Goal: Task Accomplishment & Management: Use online tool/utility

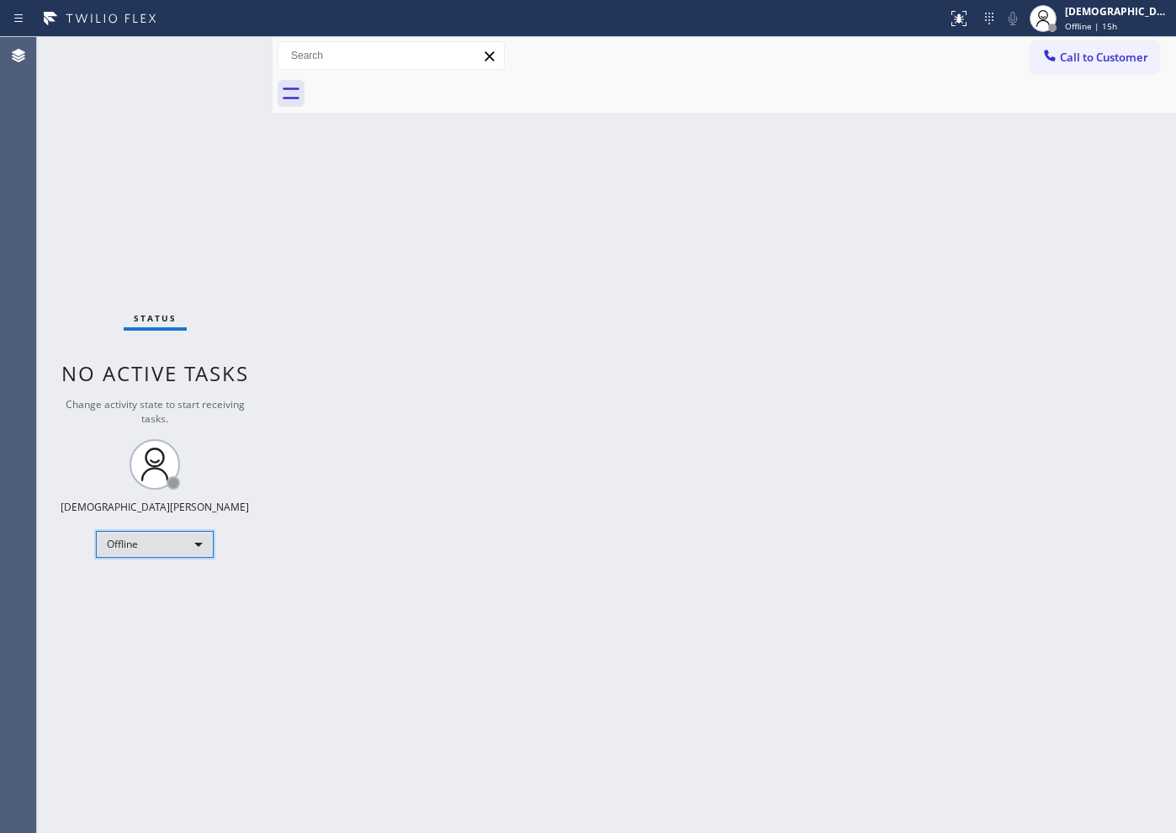
click at [135, 545] on div "Offline" at bounding box center [155, 544] width 118 height 27
click at [143, 584] on li "Available" at bounding box center [154, 589] width 114 height 20
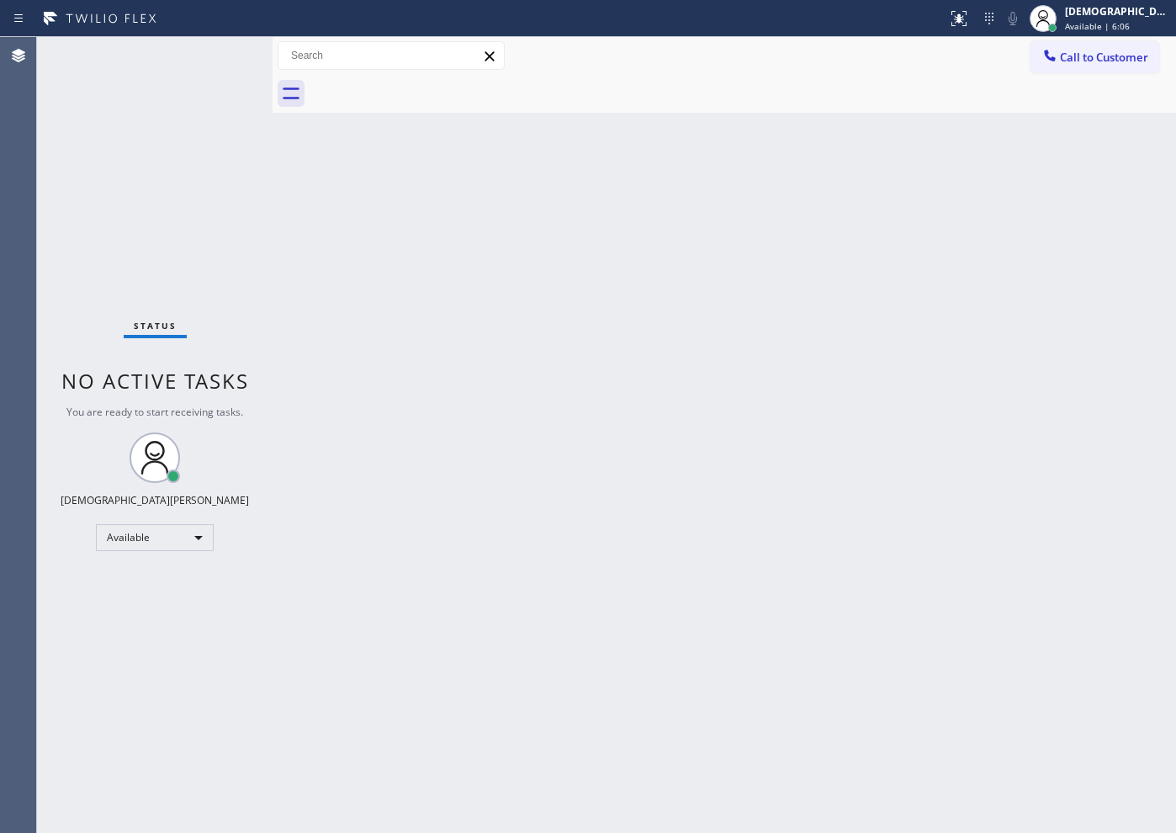
click at [90, 225] on div "Status No active tasks You are ready to start receiving tasks. Christian Cinco …" at bounding box center [154, 435] width 235 height 796
click at [75, 241] on div "Status No active tasks You are ready to start receiving tasks. Christian Cinco …" at bounding box center [154, 435] width 235 height 796
click at [245, 304] on div "Status No active tasks You are ready to start receiving tasks. Christian Cinco …" at bounding box center [154, 435] width 235 height 796
click at [228, 144] on div "Status No active tasks You are ready to start receiving tasks. Christian Cinco …" at bounding box center [154, 435] width 235 height 796
click at [160, 547] on div "Available" at bounding box center [155, 537] width 118 height 27
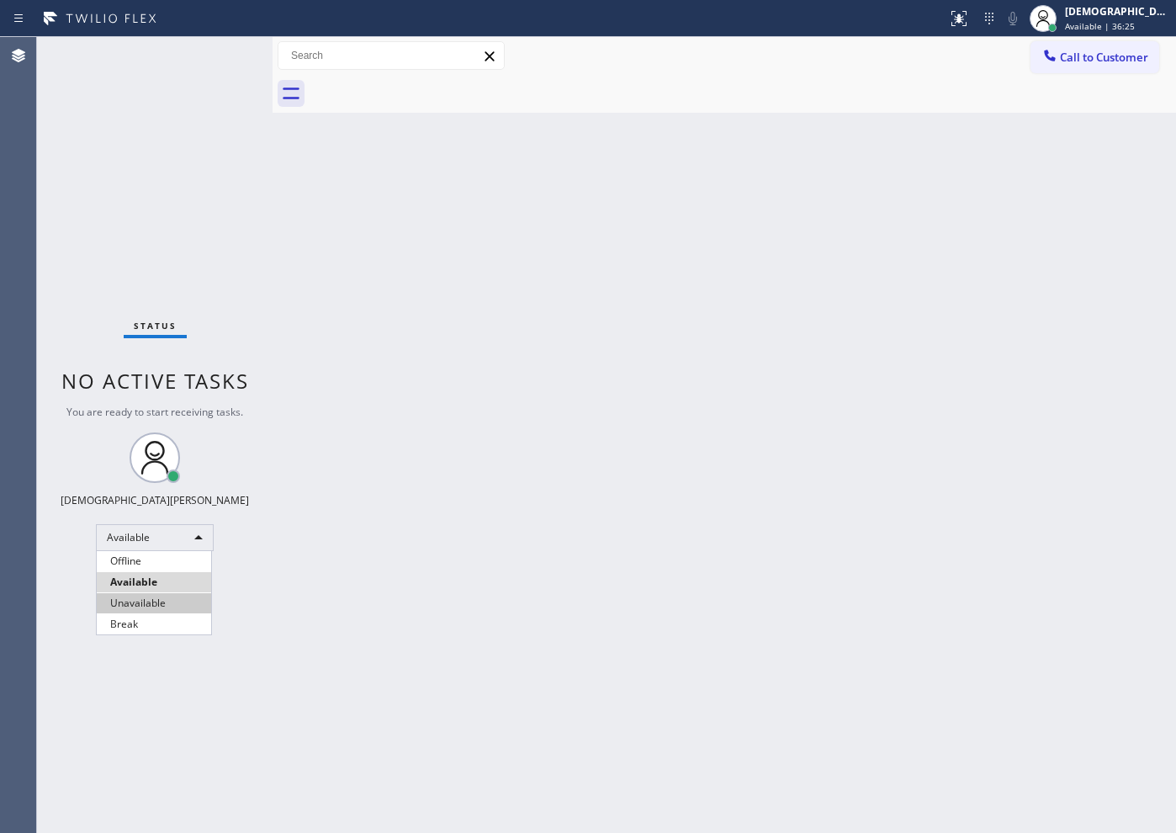
click at [153, 596] on li "Unavailable" at bounding box center [154, 603] width 114 height 20
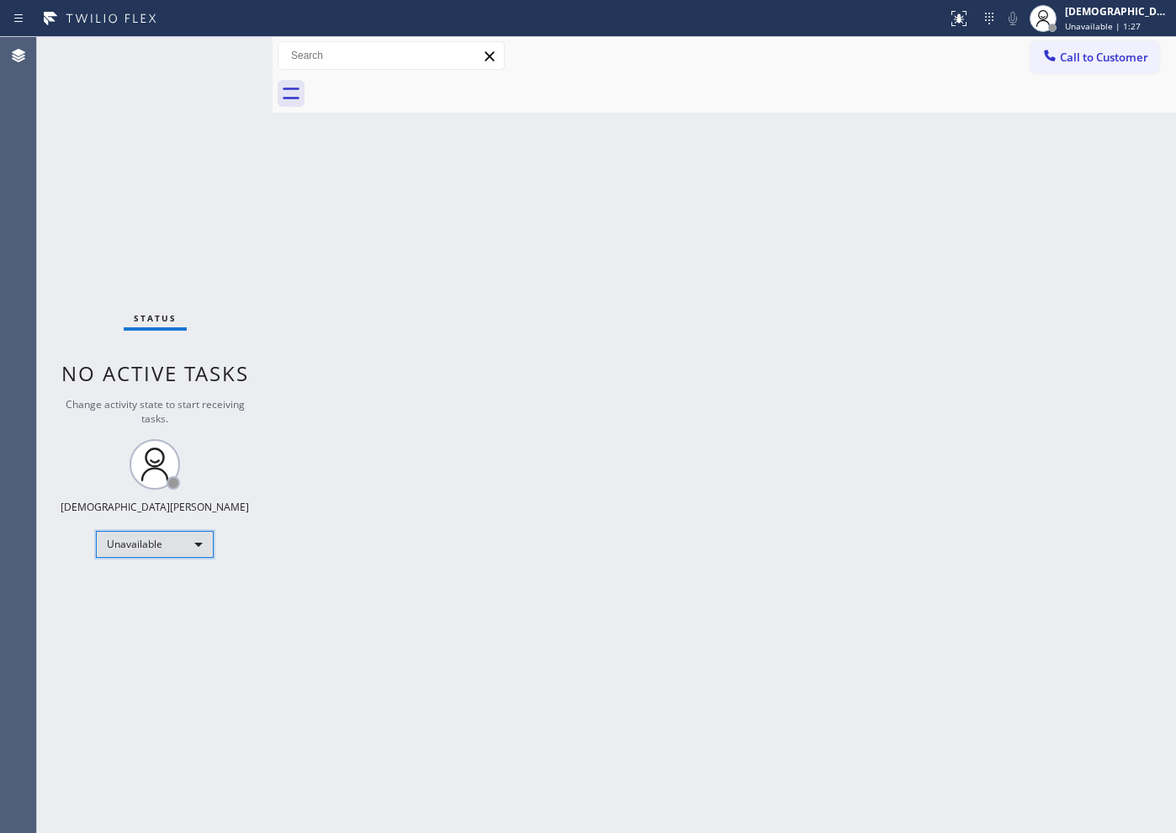
click at [138, 548] on div "Unavailable" at bounding box center [155, 544] width 118 height 27
click at [132, 583] on li "Available" at bounding box center [154, 589] width 114 height 20
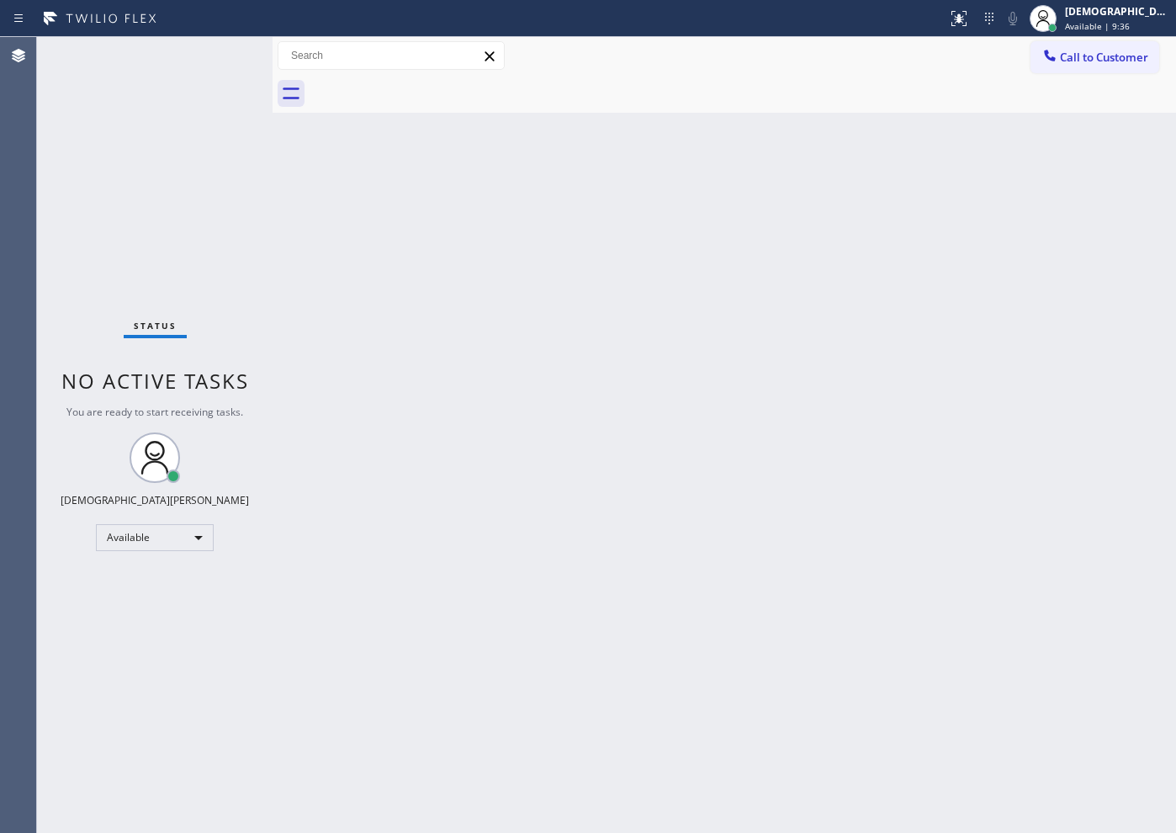
drag, startPoint x: 170, startPoint y: 109, endPoint x: 142, endPoint y: 108, distance: 27.8
click at [170, 109] on div "Status No active tasks You are ready to start receiving tasks. Christian Cinco …" at bounding box center [154, 435] width 235 height 796
click at [149, 178] on div "Status No active tasks You are ready to start receiving tasks. Christian Cinco …" at bounding box center [154, 435] width 235 height 796
click at [137, 237] on div "Status No active tasks You are ready to start receiving tasks. Christian Cinco …" at bounding box center [154, 435] width 235 height 796
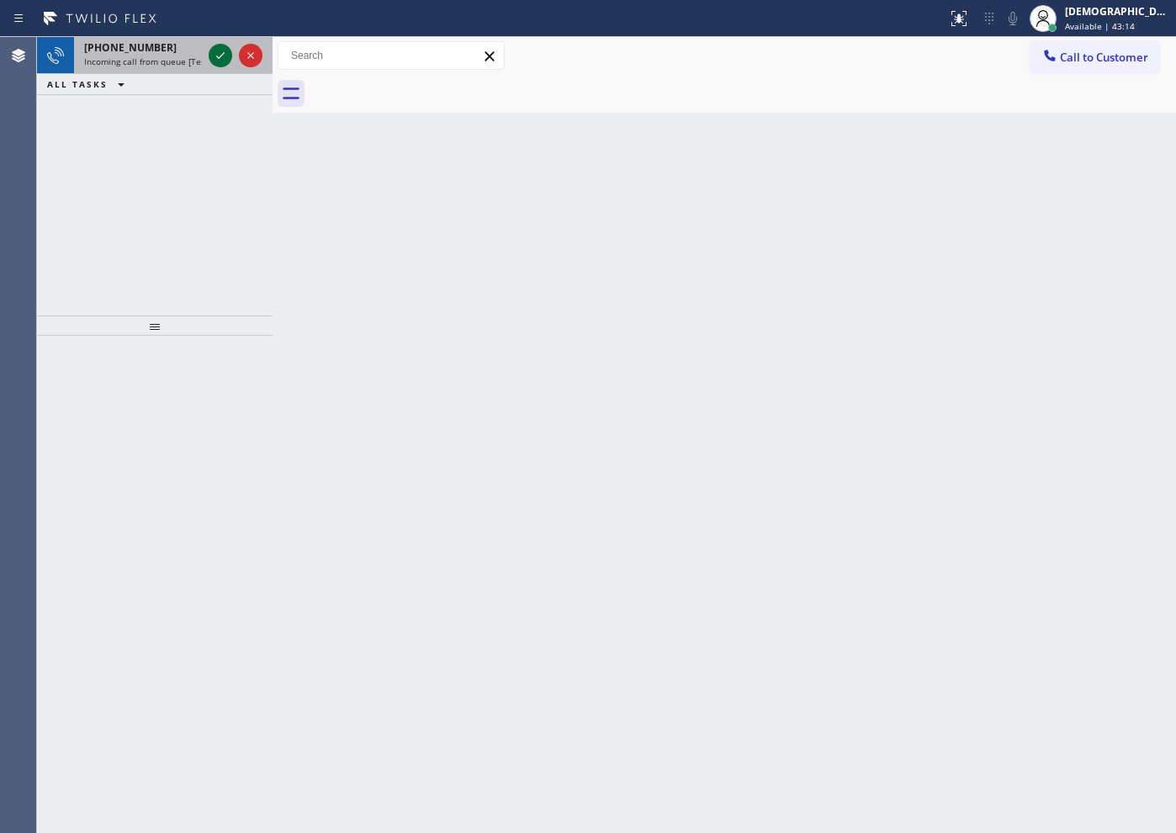
click at [212, 59] on icon at bounding box center [220, 55] width 20 height 20
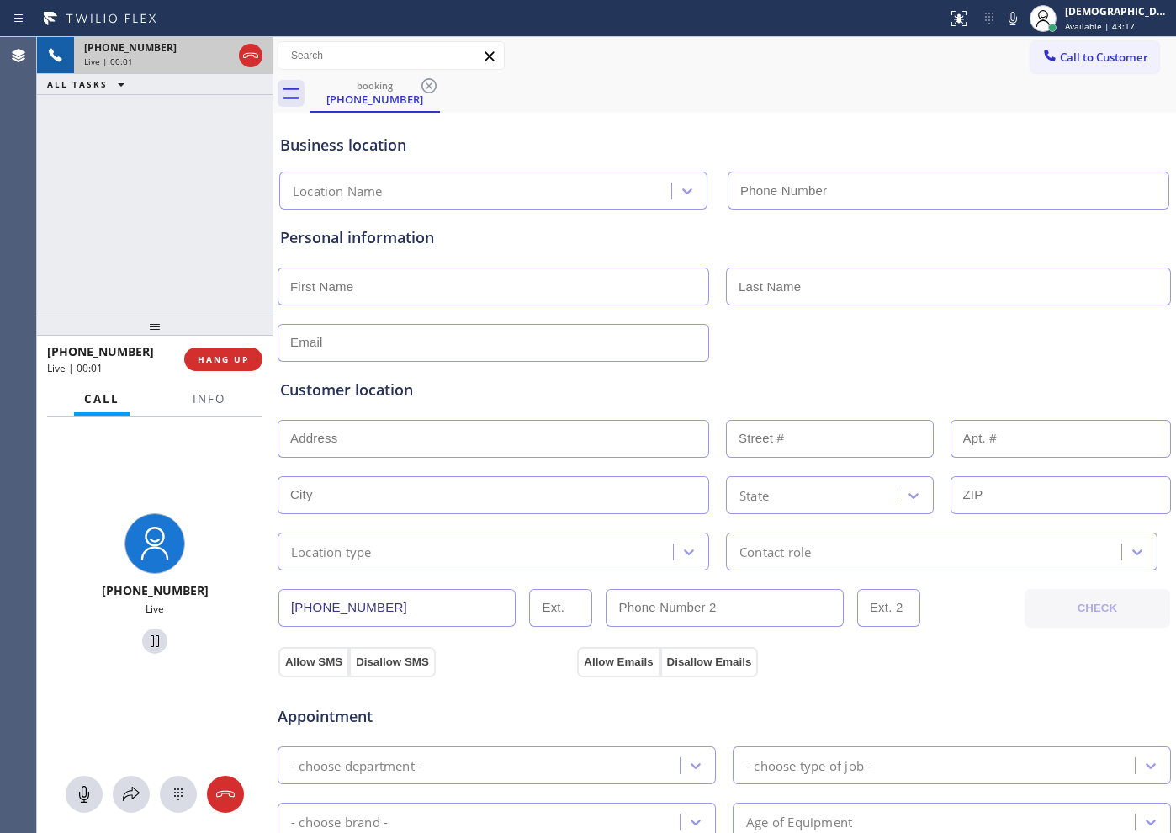
type input "[PHONE_NUMBER]"
click at [249, 58] on icon at bounding box center [251, 55] width 20 height 20
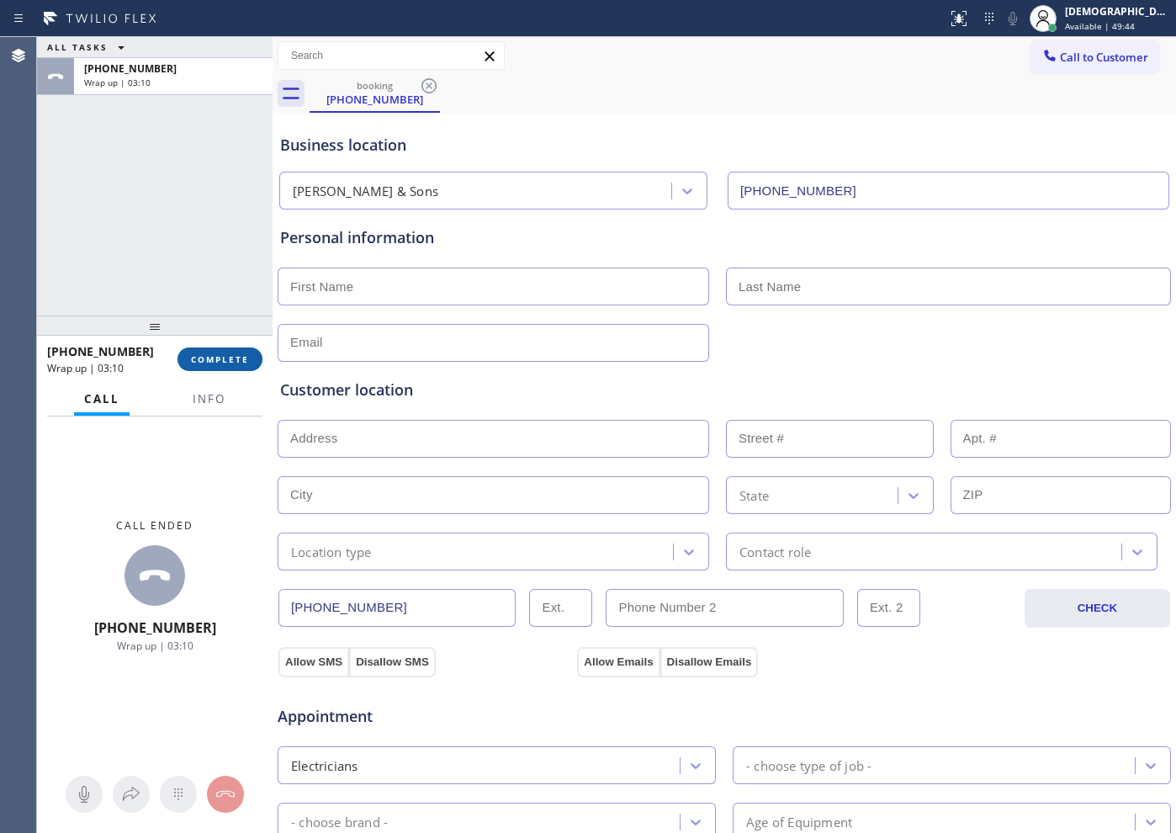
click at [218, 360] on span "COMPLETE" at bounding box center [220, 359] width 58 height 12
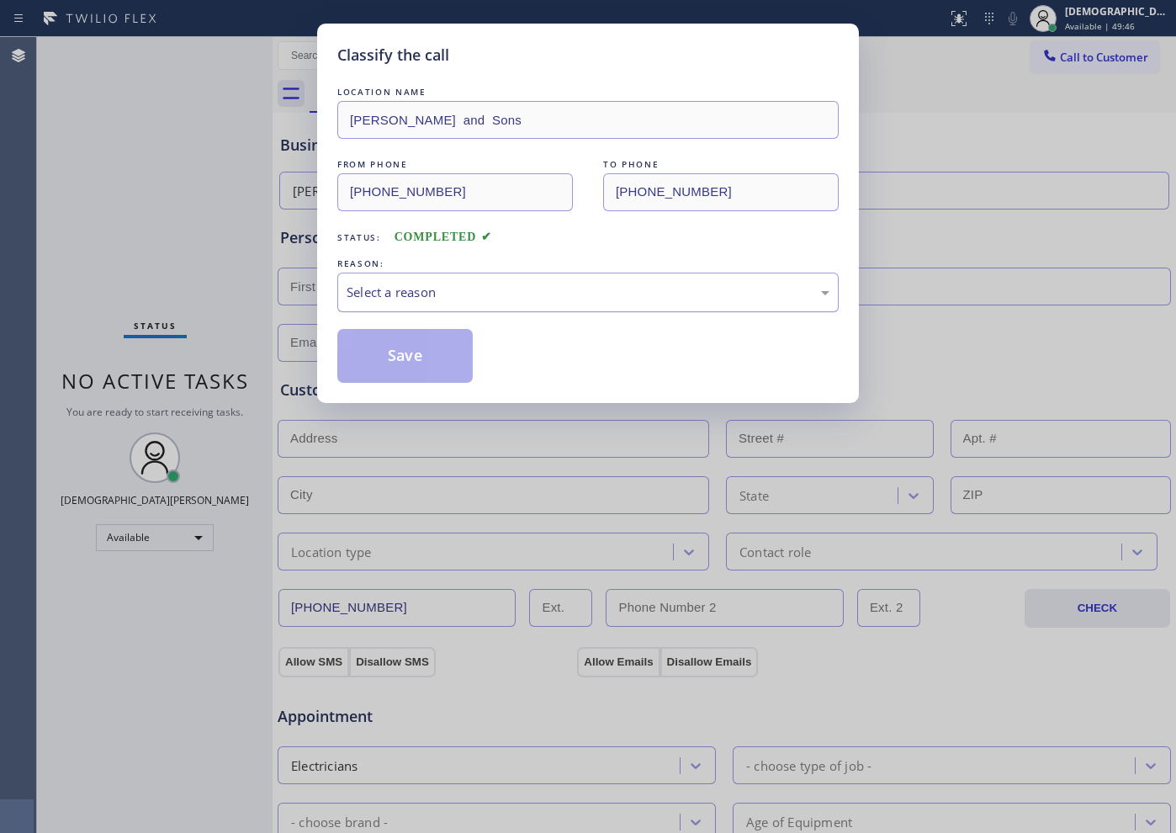
drag, startPoint x: 360, startPoint y: 291, endPoint x: 362, endPoint y: 305, distance: 14.4
click at [362, 295] on div "Select a reason" at bounding box center [588, 292] width 483 height 19
click at [360, 353] on button "Save" at bounding box center [404, 356] width 135 height 54
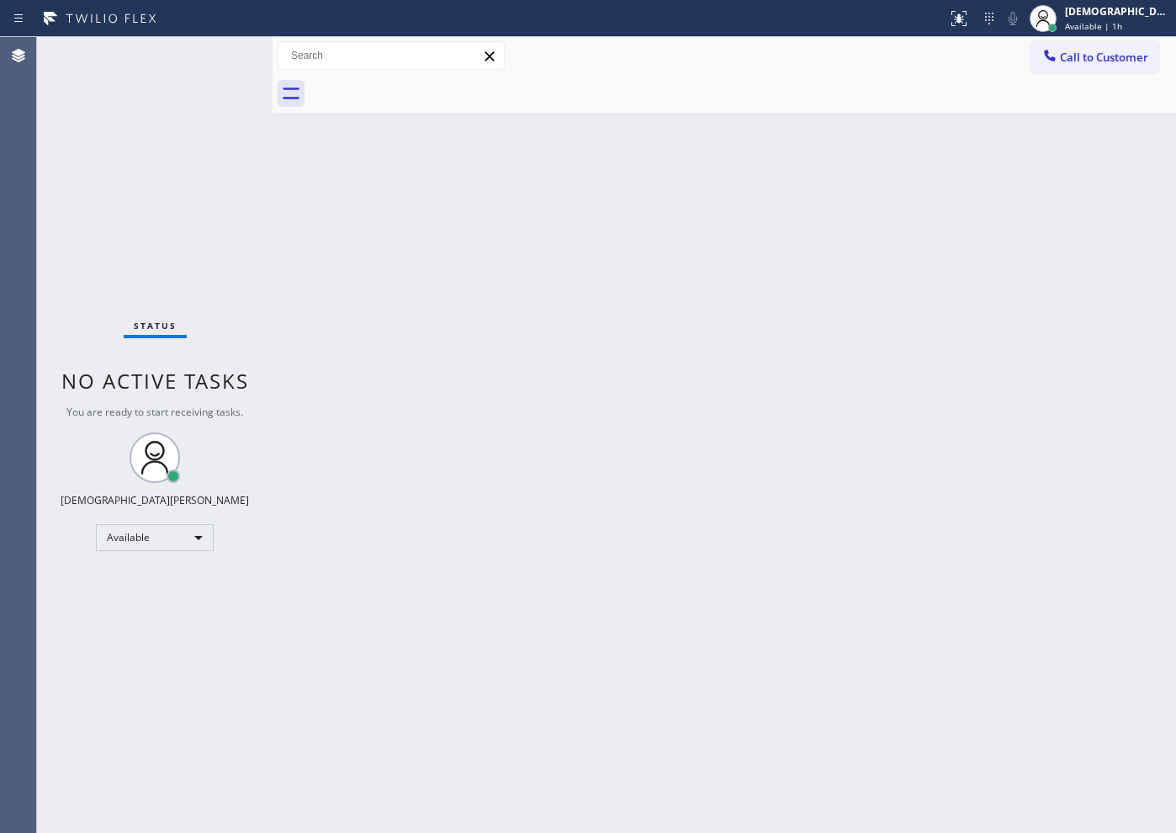
click at [128, 293] on div "Status No active tasks You are ready to start receiving tasks. Christian Cinco …" at bounding box center [154, 435] width 235 height 796
click at [192, 259] on div "Status No active tasks You are ready to start receiving tasks. Christian Cinco …" at bounding box center [154, 435] width 235 height 796
click at [29, 185] on div "Agent Desktop" at bounding box center [18, 435] width 36 height 796
click at [203, 265] on div "Status No active tasks You are ready to start receiving tasks. Christian Cinco …" at bounding box center [154, 435] width 235 height 796
click at [176, 252] on div "Status No active tasks You are ready to start receiving tasks. Christian Cinco …" at bounding box center [154, 435] width 235 height 796
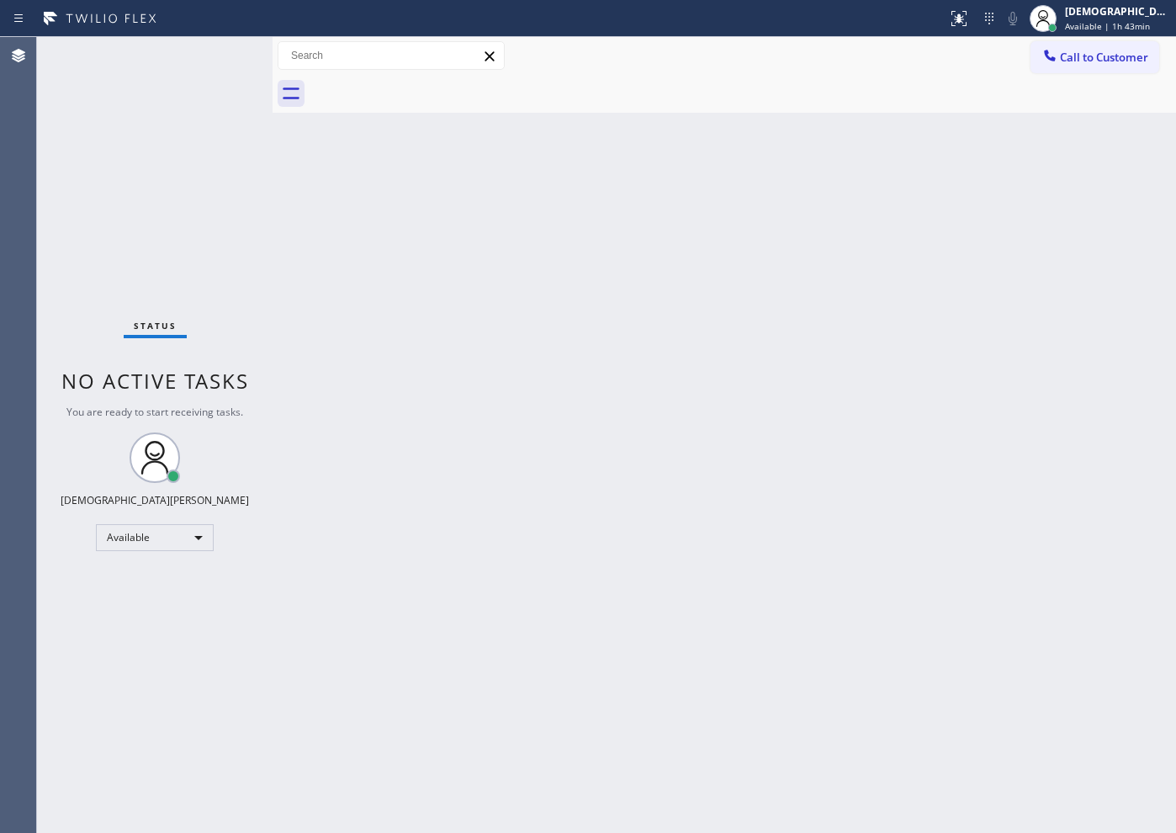
click at [146, 304] on div "Status No active tasks You are ready to start receiving tasks. Christian Cinco …" at bounding box center [154, 435] width 235 height 796
click at [142, 278] on div "Status No active tasks You are ready to start receiving tasks. Christian Cinco …" at bounding box center [154, 435] width 235 height 796
click at [159, 541] on div "Available" at bounding box center [155, 537] width 118 height 27
click at [141, 631] on li "Break" at bounding box center [154, 624] width 114 height 20
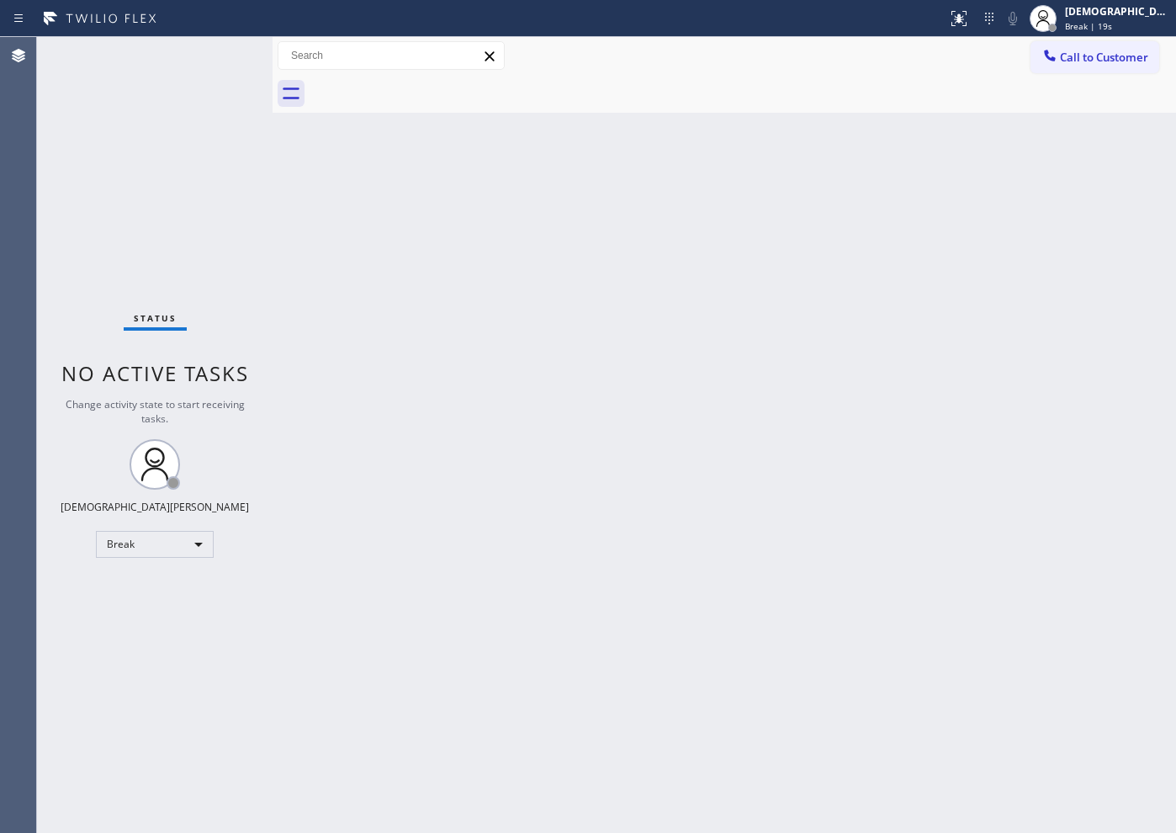
click at [59, 253] on div "Status No active tasks Change activity state to start receiving tasks. Christia…" at bounding box center [154, 435] width 235 height 796
click at [71, 198] on div "Status No active tasks Change activity state to start receiving tasks. Christia…" at bounding box center [154, 435] width 235 height 796
click at [168, 545] on body "Status report No issues detected If you experience an issue, please download th…" at bounding box center [588, 416] width 1176 height 833
click at [167, 583] on li "Available" at bounding box center [154, 589] width 114 height 20
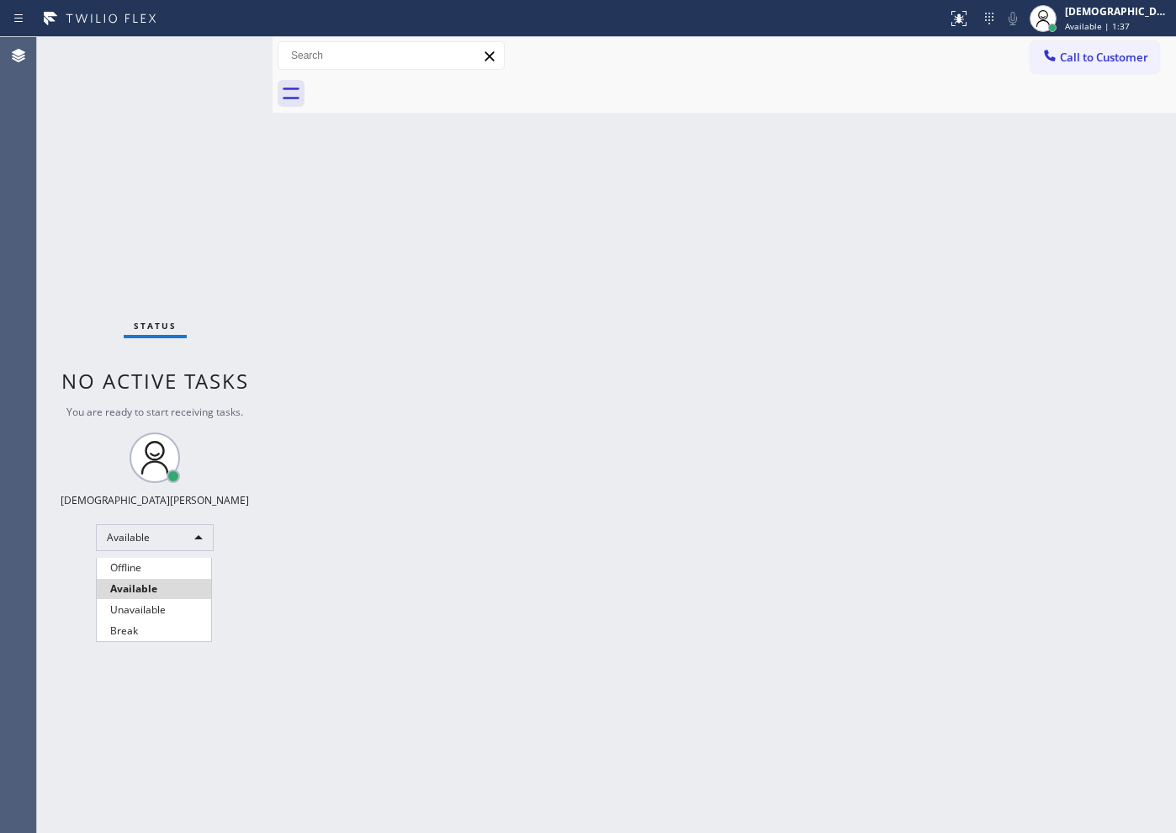
click at [837, 351] on div at bounding box center [588, 416] width 1176 height 833
click at [756, 254] on div at bounding box center [588, 416] width 1176 height 833
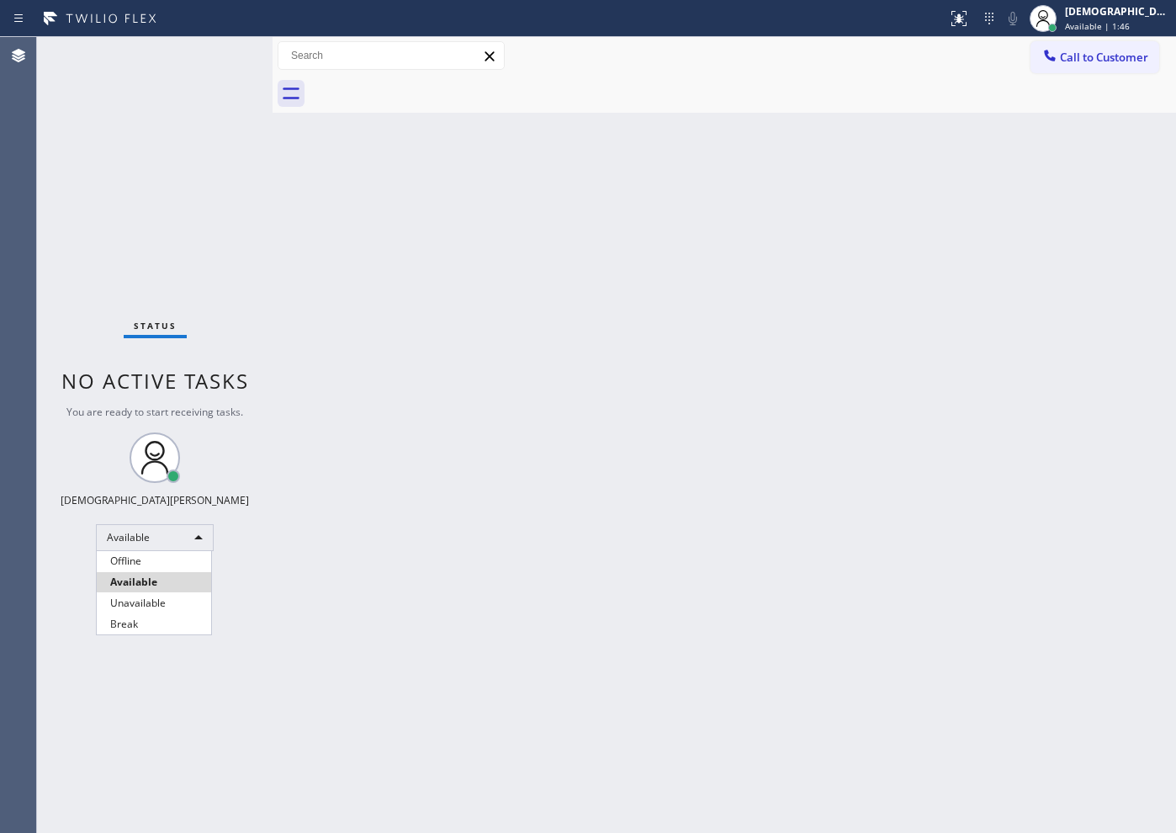
click at [196, 579] on li "Available" at bounding box center [154, 582] width 114 height 20
click at [409, 515] on div at bounding box center [588, 416] width 1176 height 833
click at [201, 533] on div at bounding box center [588, 416] width 1176 height 833
drag, startPoint x: 357, startPoint y: 641, endPoint x: 331, endPoint y: 659, distance: 32.0
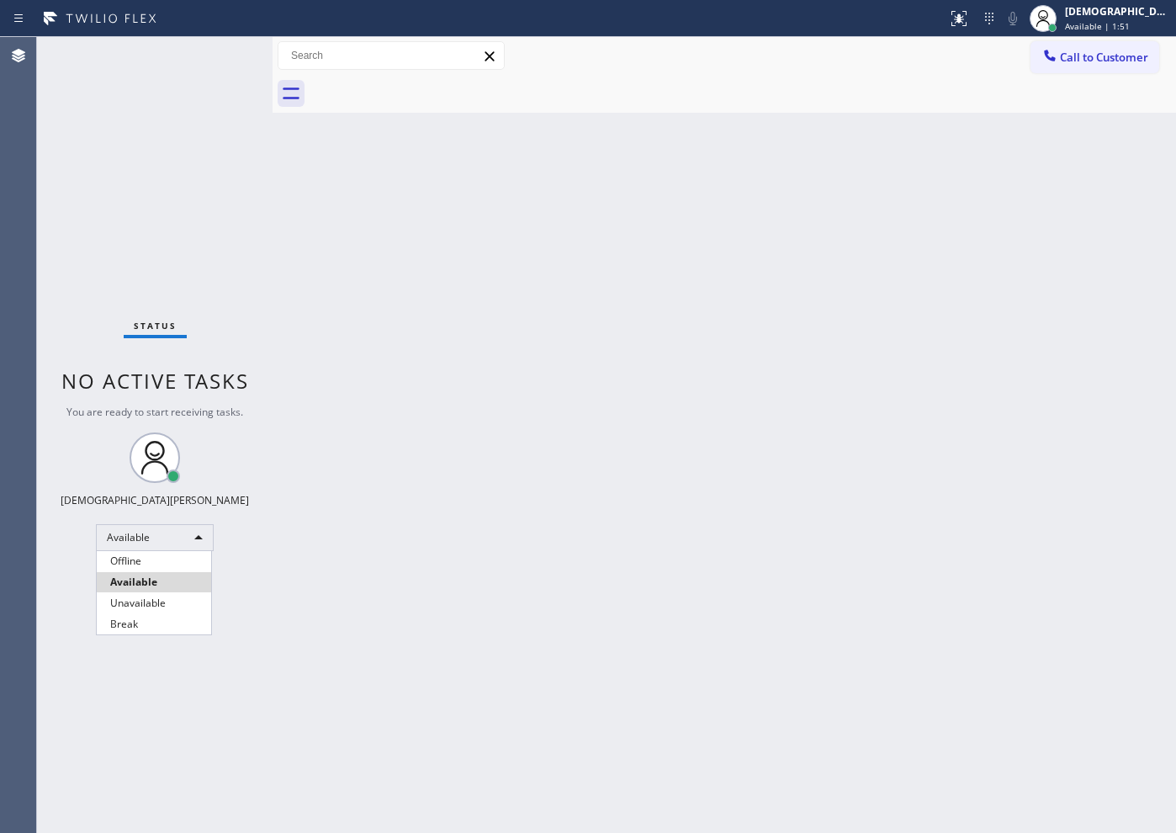
click at [356, 641] on div at bounding box center [588, 416] width 1176 height 833
click at [288, 665] on div at bounding box center [588, 416] width 1176 height 833
click at [939, 10] on div at bounding box center [588, 416] width 1176 height 833
click at [939, 15] on div at bounding box center [588, 416] width 1176 height 833
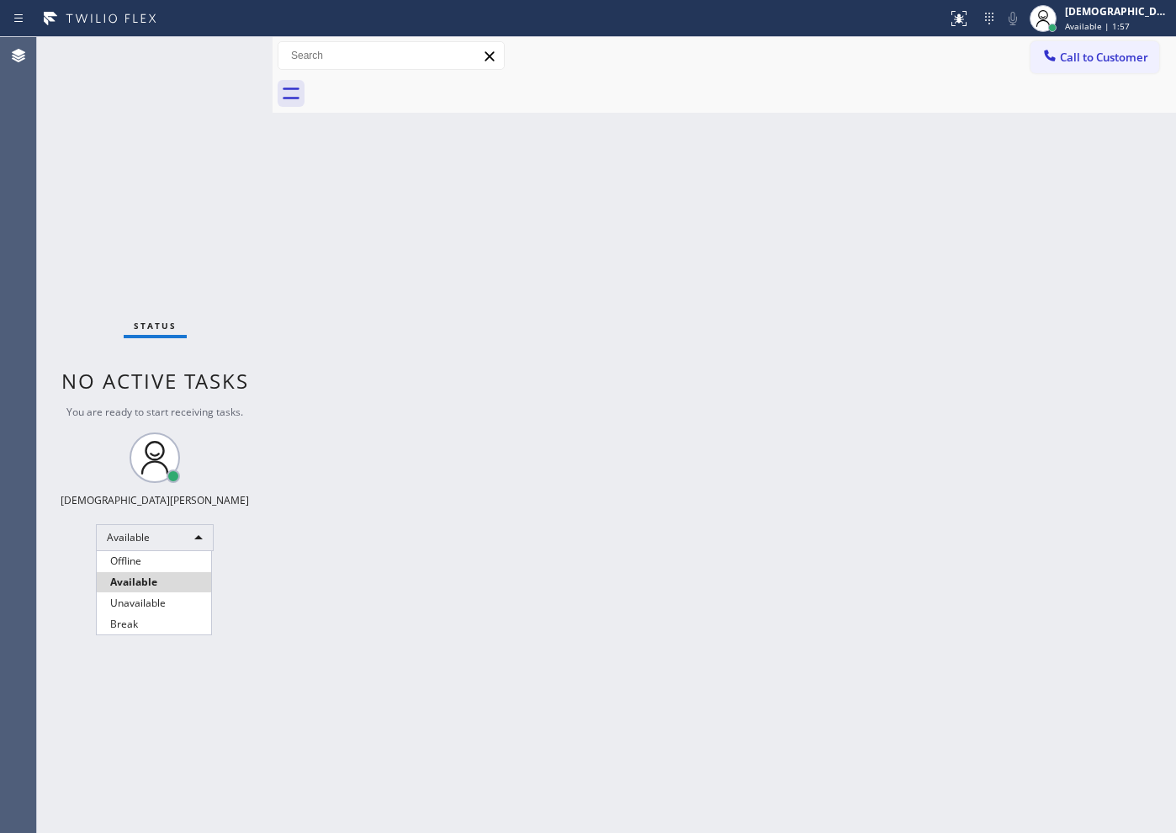
click at [939, 18] on div at bounding box center [588, 416] width 1176 height 833
click at [209, 195] on div "Status No active tasks You are ready to start receiving tasks. Christian Cinco …" at bounding box center [154, 435] width 235 height 796
click at [174, 273] on div "Status No active tasks You are ready to start receiving tasks. Christian Cinco …" at bounding box center [154, 435] width 235 height 796
click at [97, 92] on div "Status No active tasks You are ready to start receiving tasks. Christian Cinco …" at bounding box center [154, 435] width 235 height 796
